Goal: Task Accomplishment & Management: Complete application form

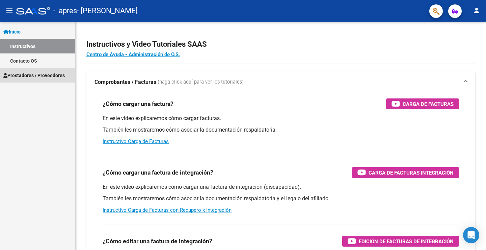
click at [41, 75] on span "Prestadores / Proveedores" at bounding box center [33, 75] width 61 height 7
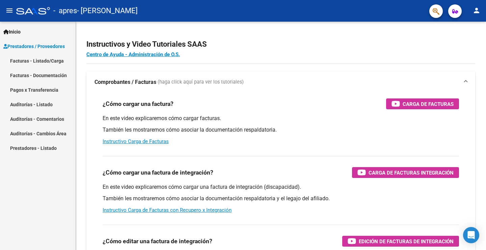
click at [46, 59] on link "Facturas - Listado/Carga" at bounding box center [37, 60] width 75 height 15
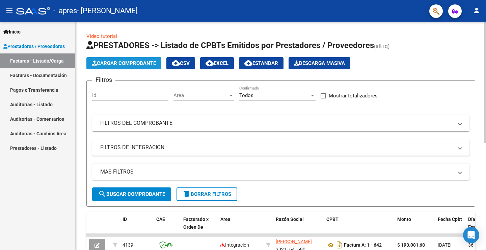
click at [113, 64] on span "Cargar Comprobante" at bounding box center [124, 63] width 64 height 6
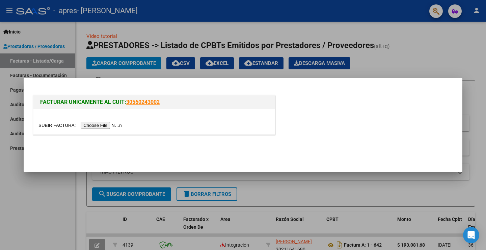
click at [99, 124] on input "file" at bounding box center [80, 125] width 85 height 7
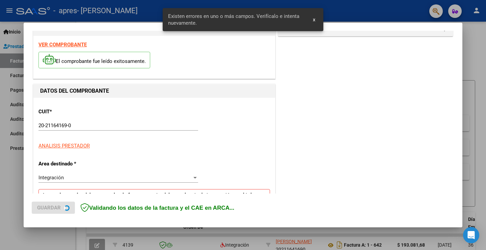
scroll to position [154, 0]
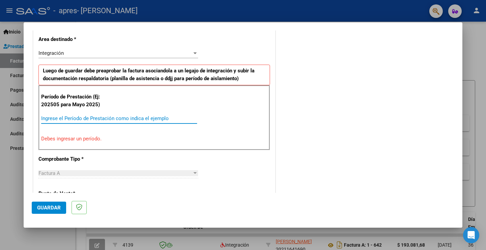
click at [67, 119] on input "Ingrese el Período de Prestación como indica el ejemplo" at bounding box center [119, 118] width 156 height 6
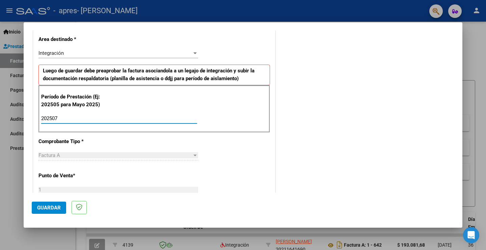
type input "202507"
click at [66, 155] on div "Factura A" at bounding box center [115, 155] width 154 height 6
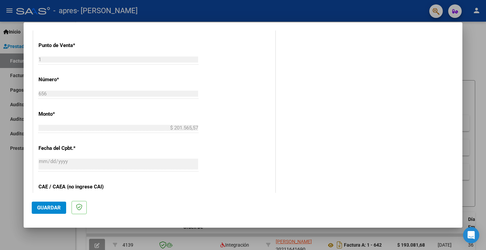
scroll to position [357, 0]
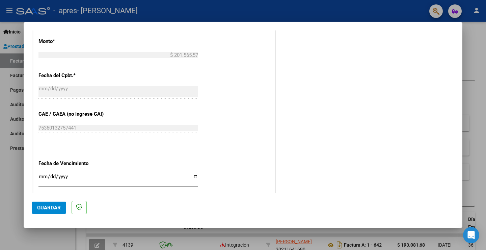
click at [194, 176] on input "Ingresar la fecha" at bounding box center [118, 179] width 160 height 11
type input "[DATE]"
click at [46, 209] on span "Guardar" at bounding box center [49, 207] width 24 height 6
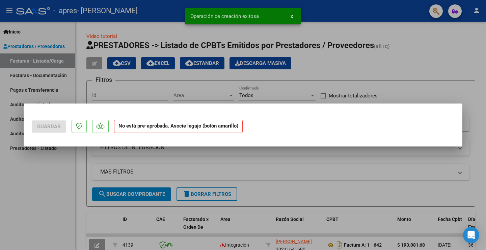
scroll to position [0, 0]
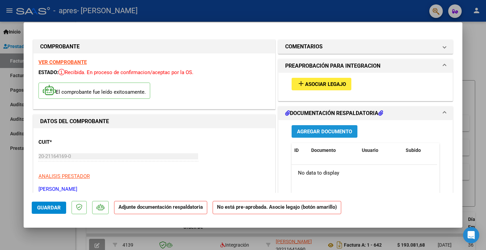
click at [320, 131] on span "Agregar Documento" at bounding box center [324, 131] width 55 height 6
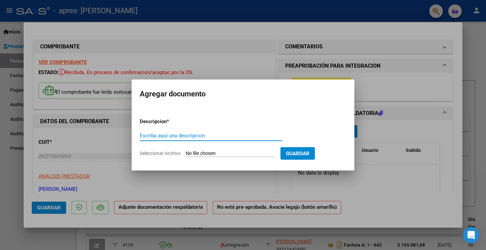
click at [169, 135] on input "Escriba aquí una descripcion" at bounding box center [211, 135] width 142 height 6
type input "FACTURA [DATE]"
click at [206, 154] on input "Seleccionar Archivo" at bounding box center [230, 153] width 89 height 6
type input "C:\fakepath\2025077FACTINSTCET.pdf"
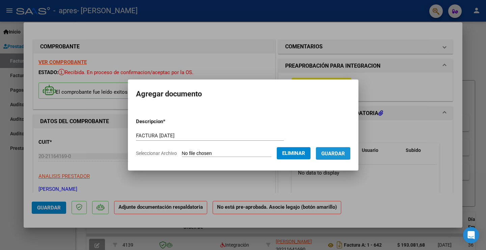
click at [340, 151] on span "Guardar" at bounding box center [333, 153] width 24 height 6
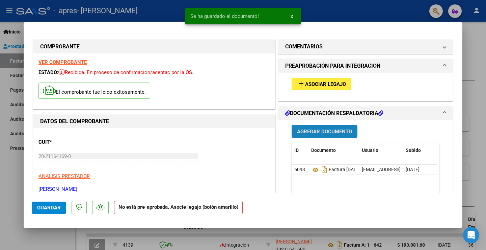
click at [310, 132] on span "Agregar Documento" at bounding box center [324, 131] width 55 height 6
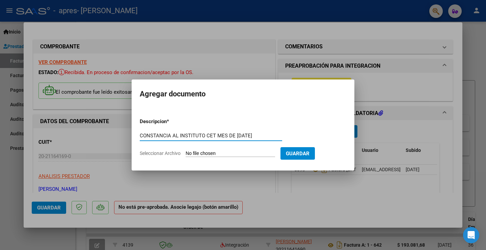
type input "CONSTANCIA AL INSTITUTO CET MES DE [DATE]"
click at [230, 154] on input "Seleccionar Archivo" at bounding box center [230, 153] width 89 height 6
type input "C:\fakepath\2025077CONSTINSTCET.pdf"
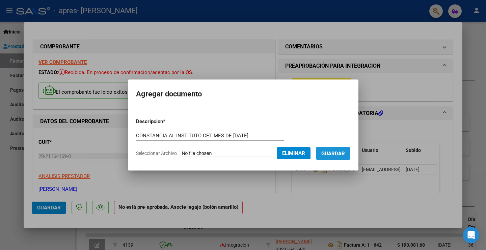
click at [333, 152] on span "Guardar" at bounding box center [333, 153] width 24 height 6
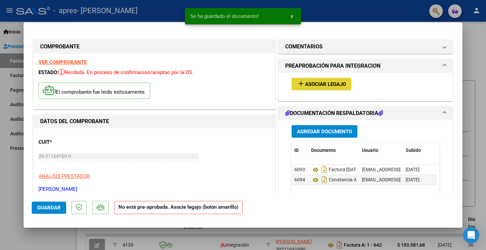
click at [321, 80] on button "add Asociar Legajo" at bounding box center [322, 84] width 60 height 12
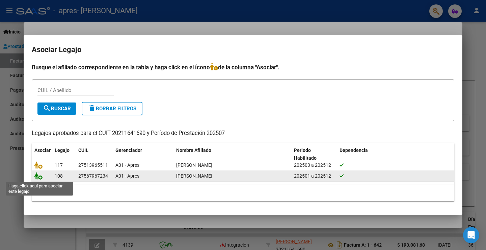
click at [37, 177] on icon at bounding box center [38, 175] width 8 height 7
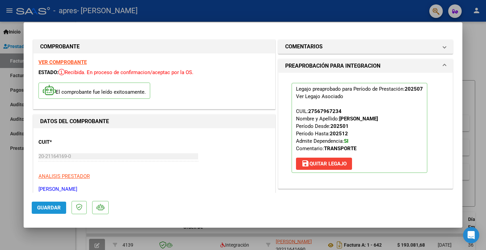
click at [45, 209] on span "Guardar" at bounding box center [49, 207] width 24 height 6
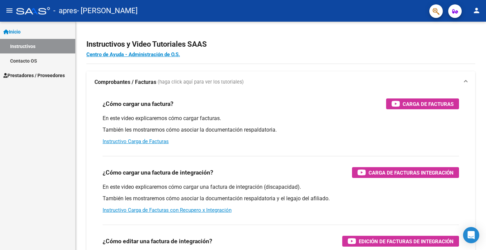
click at [27, 76] on span "Prestadores / Proveedores" at bounding box center [33, 75] width 61 height 7
click at [22, 74] on span "Prestadores / Proveedores" at bounding box center [33, 75] width 61 height 7
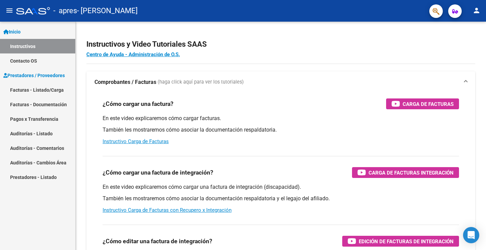
click at [31, 89] on link "Facturas - Listado/Carga" at bounding box center [37, 89] width 75 height 15
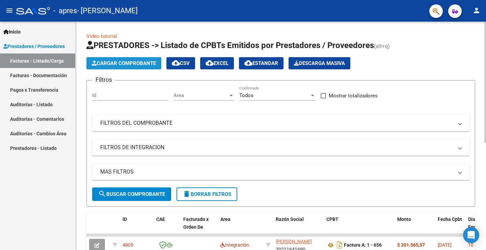
click at [133, 60] on span "Cargar Comprobante" at bounding box center [124, 63] width 64 height 6
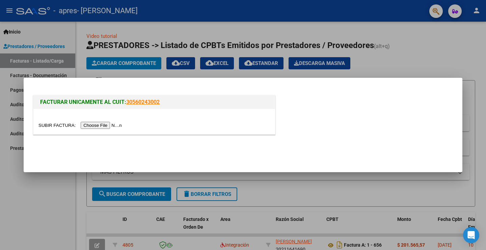
click at [106, 124] on input "file" at bounding box center [80, 125] width 85 height 7
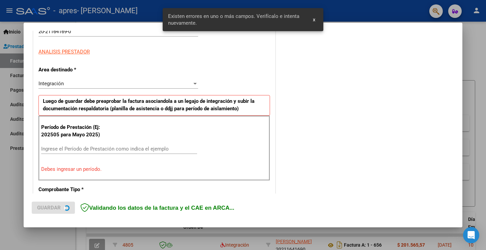
scroll to position [141, 0]
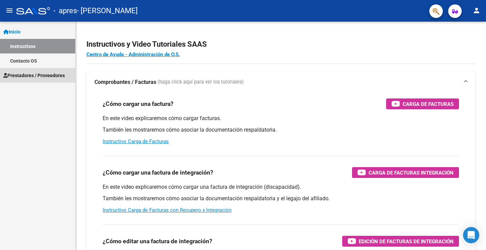
click at [25, 75] on span "Prestadores / Proveedores" at bounding box center [33, 75] width 61 height 7
click at [36, 76] on span "Prestadores / Proveedores" at bounding box center [33, 75] width 61 height 7
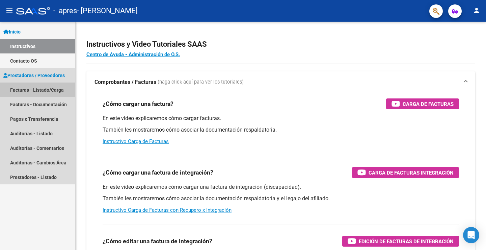
click at [42, 89] on link "Facturas - Listado/Carga" at bounding box center [37, 89] width 75 height 15
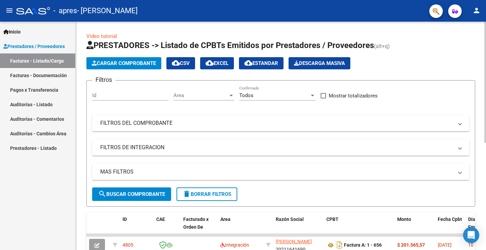
click at [126, 63] on span "Cargar Comprobante" at bounding box center [124, 63] width 64 height 6
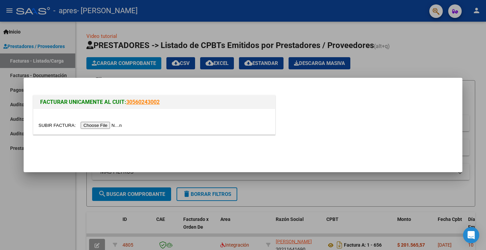
click at [104, 124] on input "file" at bounding box center [80, 125] width 85 height 7
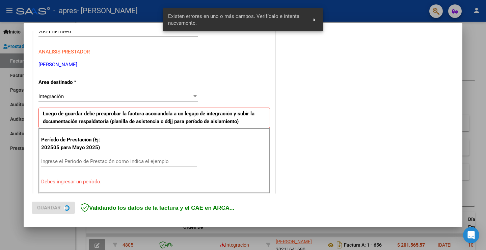
scroll to position [141, 0]
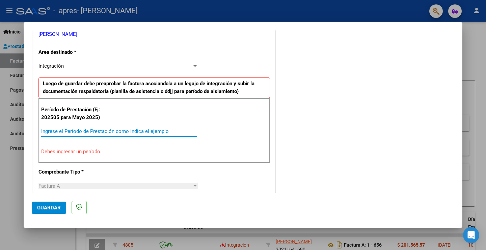
click at [72, 132] on input "Ingrese el Período de Prestación como indica el ejemplo" at bounding box center [119, 131] width 156 height 6
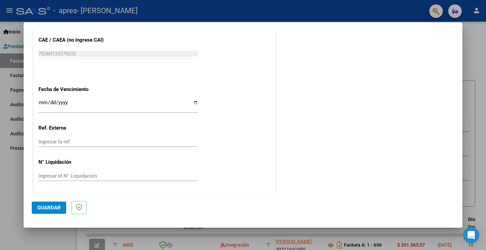
scroll to position [432, 0]
type input "202507"
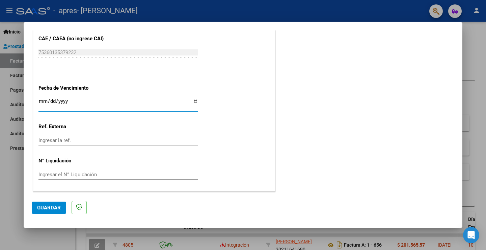
click at [193, 101] on input "Ingresar la fecha" at bounding box center [118, 103] width 160 height 11
type input "[DATE]"
click at [44, 207] on span "Guardar" at bounding box center [49, 207] width 24 height 6
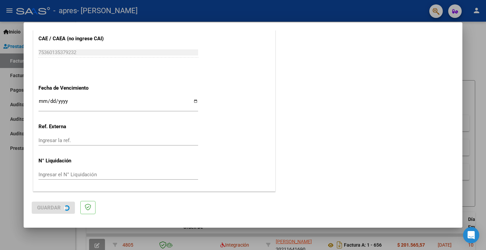
scroll to position [0, 0]
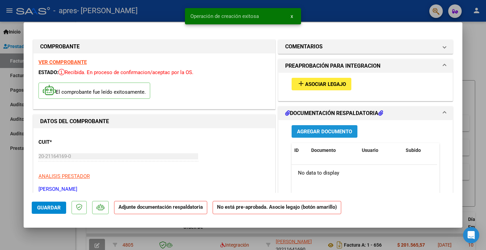
click at [316, 130] on span "Agregar Documento" at bounding box center [324, 131] width 55 height 6
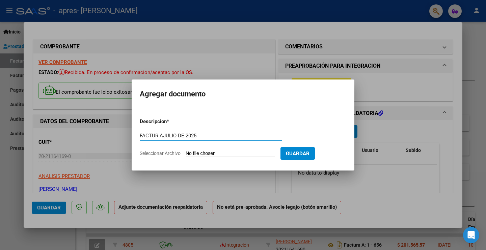
type input "FACTUR AJULIO DE 2025"
click at [203, 153] on input "Seleccionar Archivo" at bounding box center [230, 153] width 89 height 6
type input "C:\fakepath\2025077FACTINSTCET.pdf"
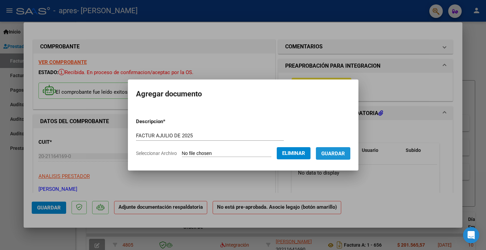
click at [343, 149] on button "Guardar" at bounding box center [333, 153] width 34 height 12
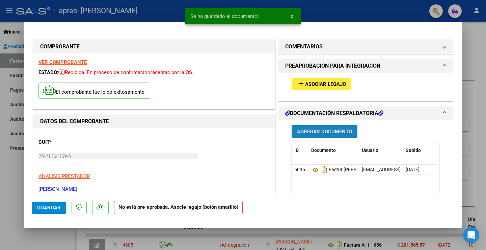
click at [307, 129] on span "Agregar Documento" at bounding box center [324, 131] width 55 height 6
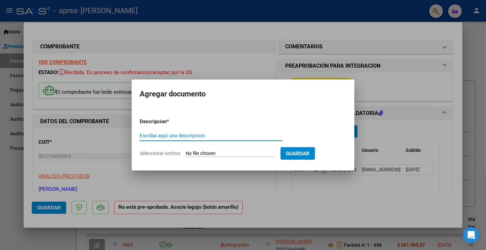
click at [174, 136] on input "Escriba aquí una descripcion" at bounding box center [211, 135] width 142 height 6
type input "CONSTACIA ASISTINSTITUTO CET"
click at [213, 155] on input "Seleccionar Archivo" at bounding box center [230, 153] width 89 height 6
type input "C:\fakepath\2025077CONSTINSTCET.pdf"
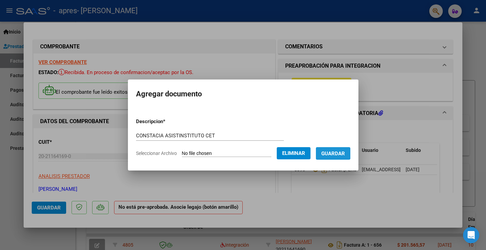
click at [335, 151] on span "Guardar" at bounding box center [333, 153] width 24 height 6
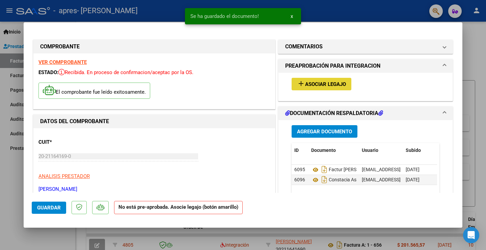
click at [311, 84] on span "Asociar Legajo" at bounding box center [325, 84] width 41 height 6
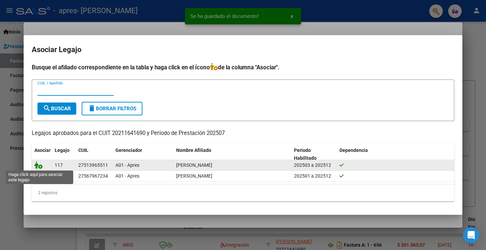
click at [40, 163] on icon at bounding box center [38, 164] width 8 height 7
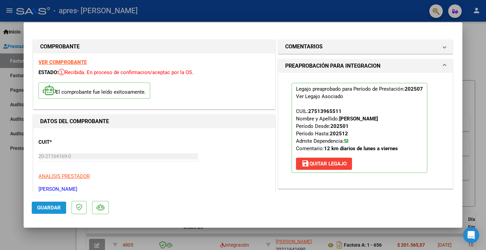
drag, startPoint x: 49, startPoint y: 206, endPoint x: 50, endPoint y: 201, distance: 4.8
click at [49, 205] on span "Guardar" at bounding box center [49, 207] width 24 height 6
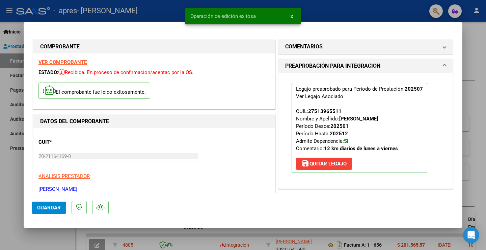
click at [67, 60] on strong "VER COMPROBANTE" at bounding box center [62, 62] width 48 height 6
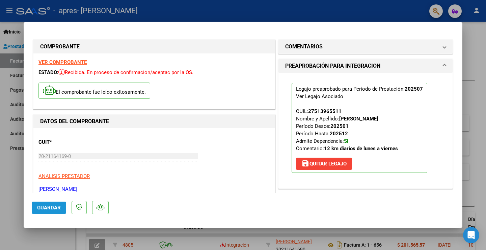
click at [45, 206] on span "Guardar" at bounding box center [49, 207] width 24 height 6
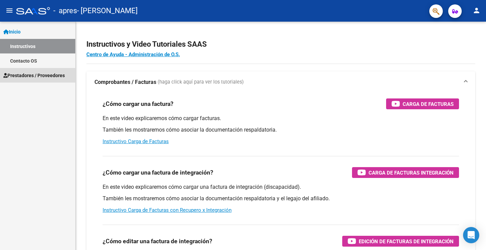
click at [42, 74] on span "Prestadores / Proveedores" at bounding box center [33, 75] width 61 height 7
click at [57, 74] on span "Prestadores / Proveedores" at bounding box center [33, 75] width 61 height 7
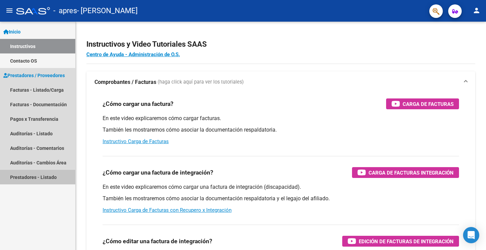
click at [49, 176] on link "Prestadores - Listado" at bounding box center [37, 176] width 75 height 15
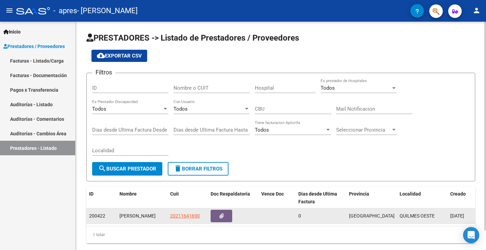
scroll to position [21, 0]
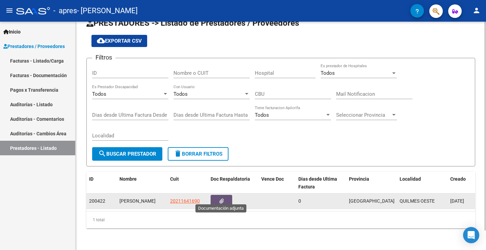
click at [220, 198] on icon "button" at bounding box center [221, 200] width 4 height 5
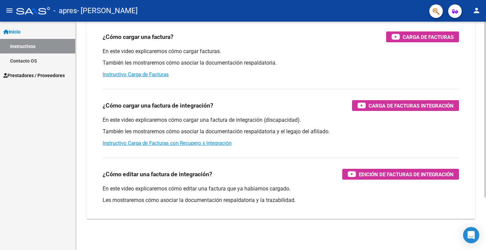
scroll to position [68, 0]
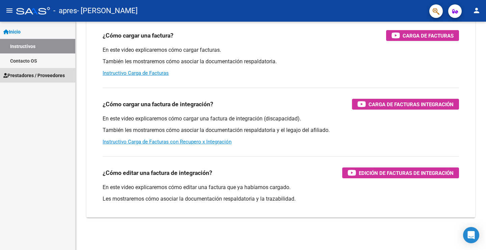
click at [27, 75] on span "Prestadores / Proveedores" at bounding box center [33, 75] width 61 height 7
click at [56, 77] on span "Prestadores / Proveedores" at bounding box center [33, 75] width 61 height 7
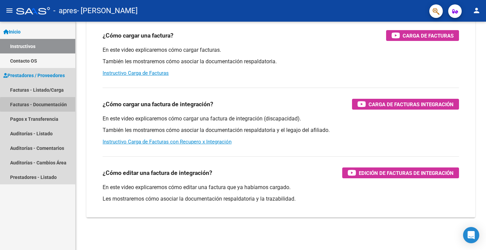
click at [54, 104] on link "Facturas - Documentación" at bounding box center [37, 104] width 75 height 15
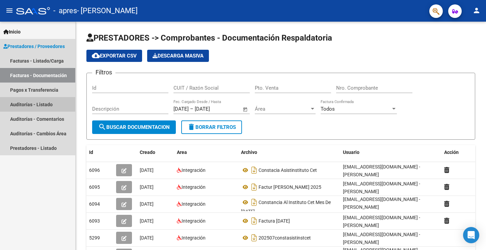
click at [44, 102] on link "Auditorías - Listado" at bounding box center [37, 104] width 75 height 15
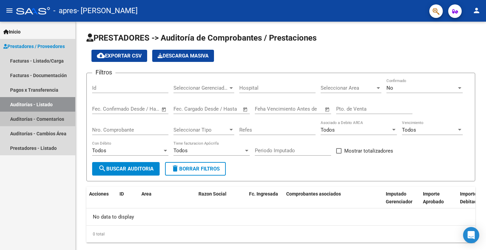
click at [43, 116] on link "Auditorías - Comentarios" at bounding box center [37, 118] width 75 height 15
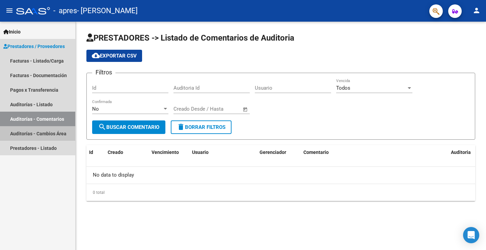
click at [37, 135] on link "Auditorías - Cambios Área" at bounding box center [37, 133] width 75 height 15
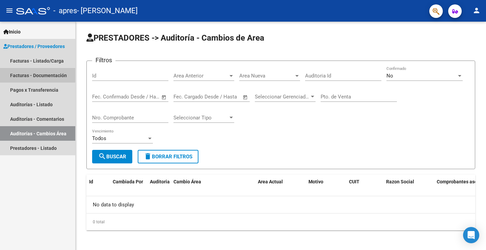
click at [32, 74] on link "Facturas - Documentación" at bounding box center [37, 75] width 75 height 15
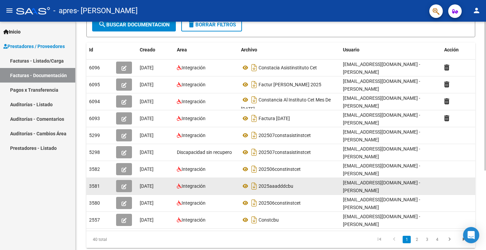
scroll to position [122, 0]
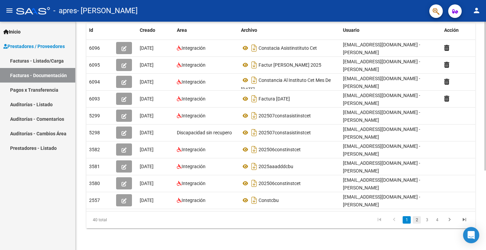
click at [417, 218] on link "2" at bounding box center [417, 219] width 8 height 7
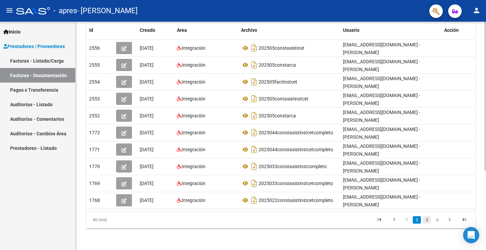
click at [426, 219] on link "3" at bounding box center [427, 219] width 8 height 7
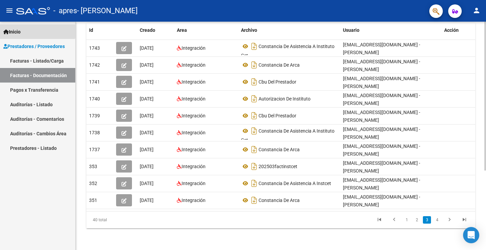
click at [21, 31] on span "Inicio" at bounding box center [11, 31] width 17 height 7
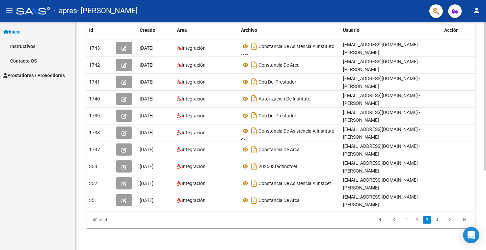
click at [478, 9] on mat-icon "person" at bounding box center [477, 10] width 8 height 8
click at [462, 43] on button "exit_to_app Salir" at bounding box center [462, 44] width 41 height 16
